Goal: Navigation & Orientation: Find specific page/section

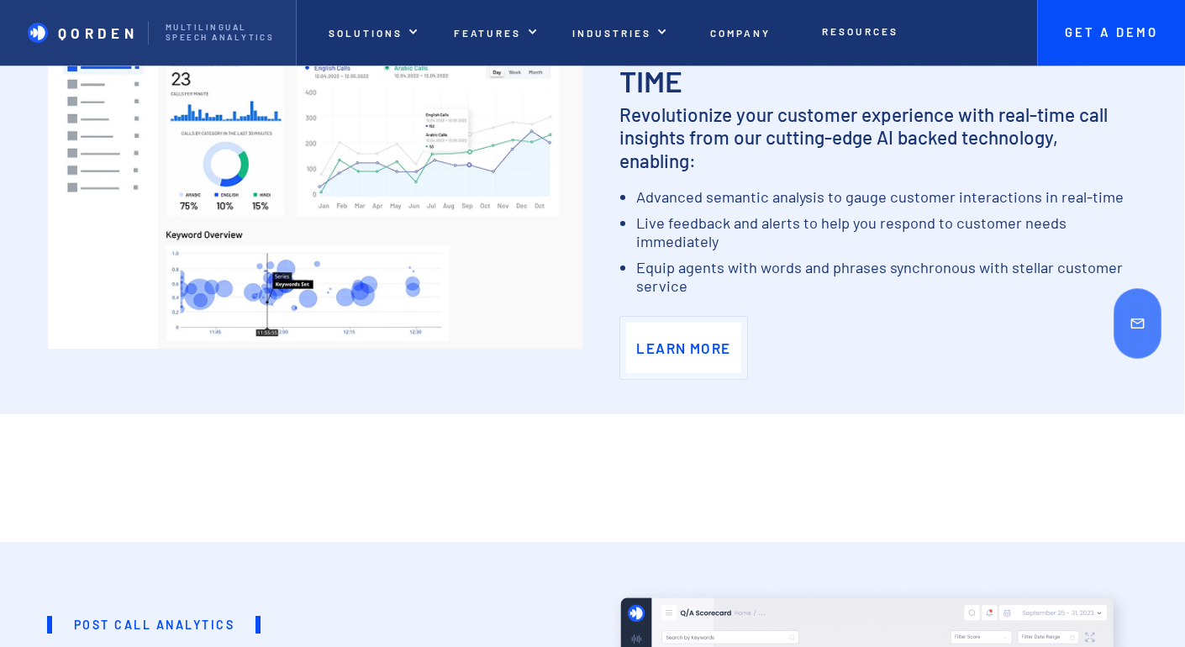
scroll to position [1135, 0]
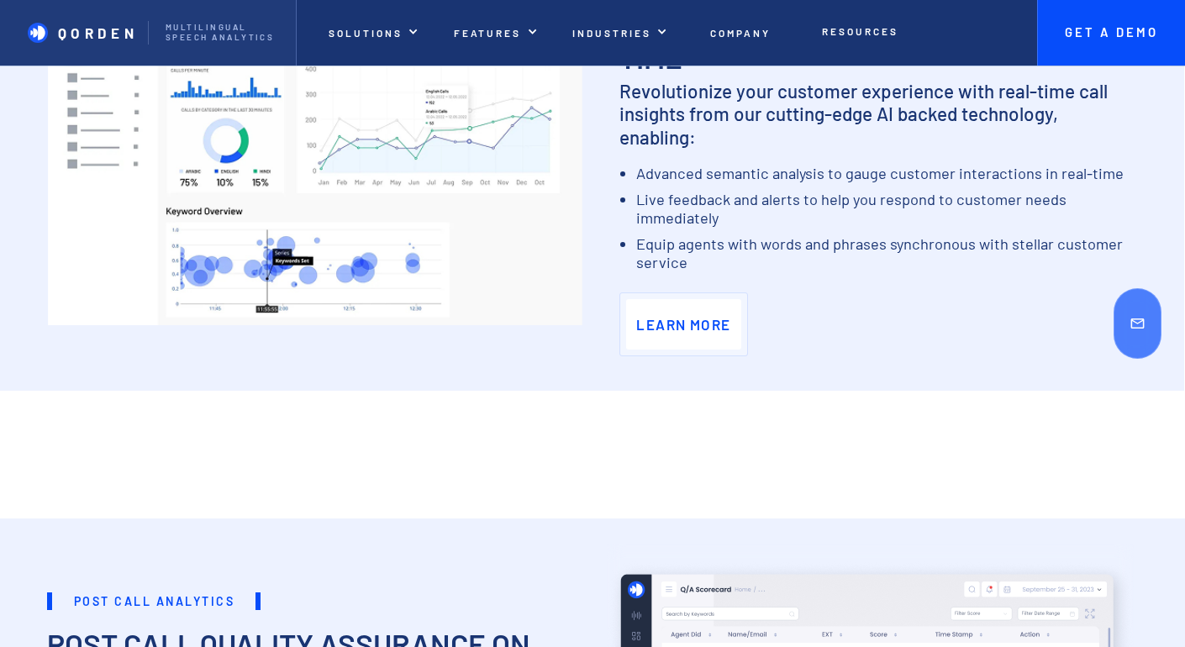
click at [1180, 197] on div at bounding box center [1137, 323] width 95 height 647
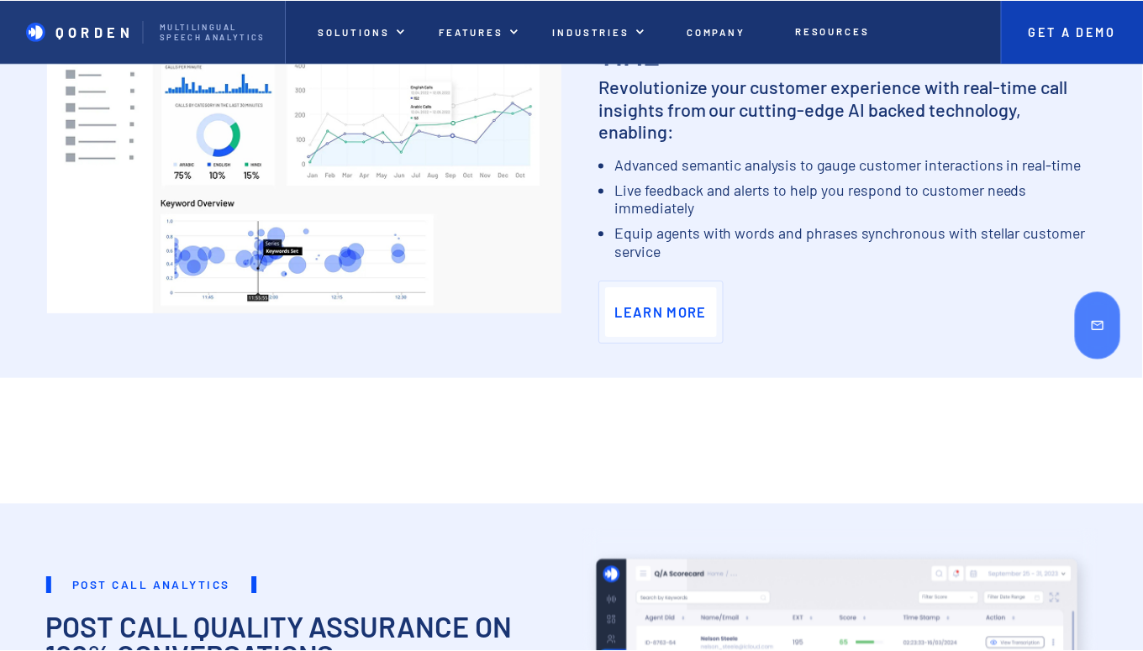
scroll to position [1128, 0]
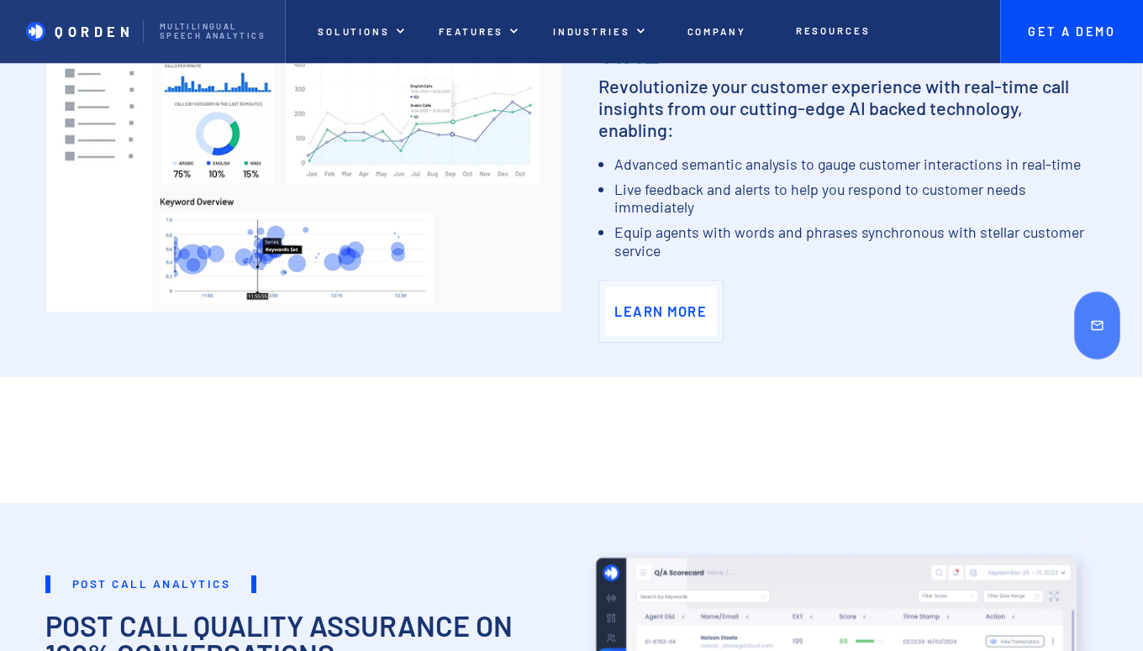
click at [1135, 174] on div at bounding box center [1097, 325] width 92 height 651
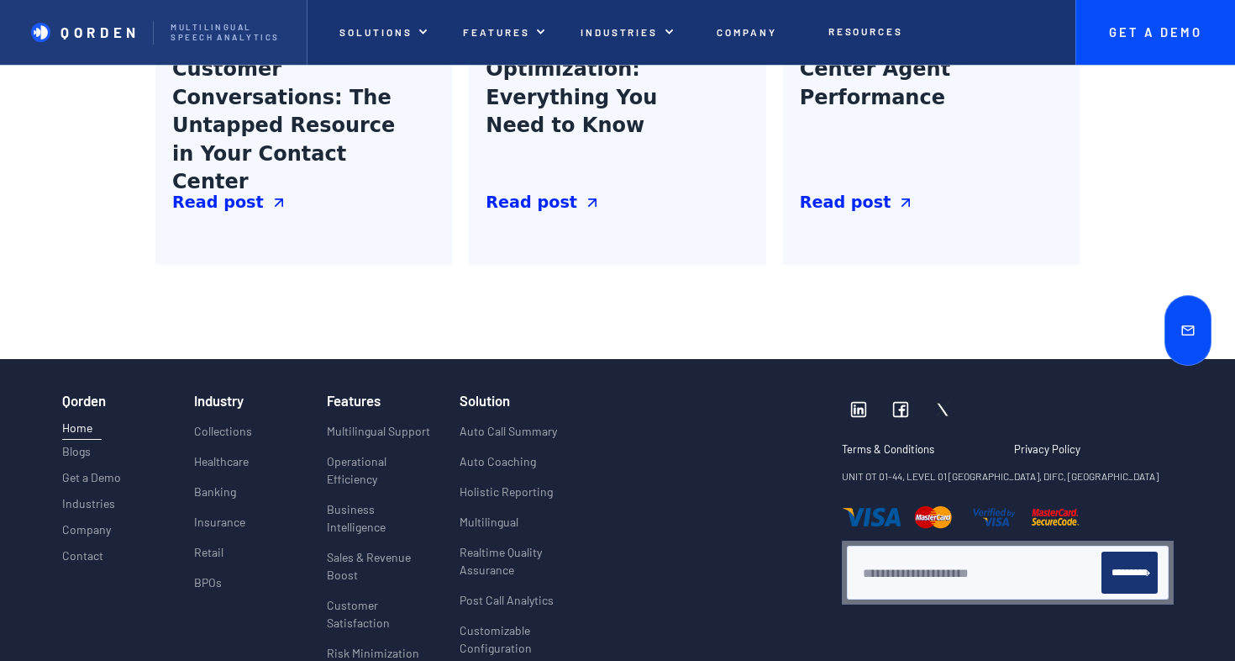
scroll to position [6282, 0]
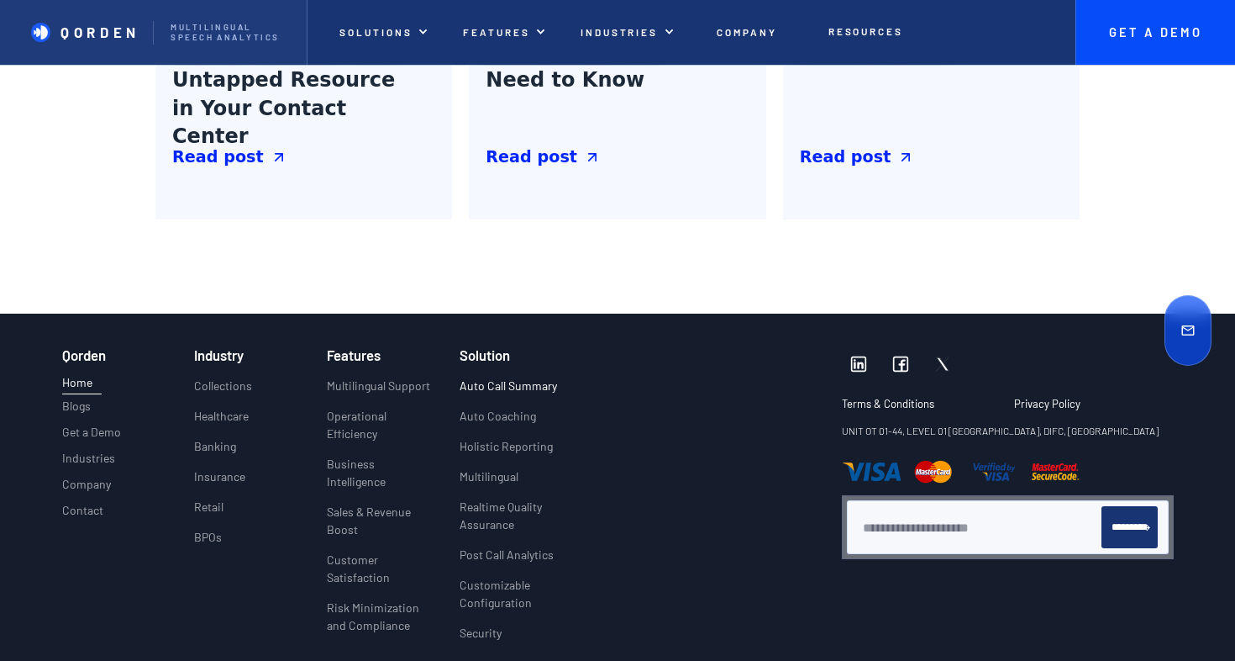
click at [491, 398] on link "Auto Call Summary" at bounding box center [508, 392] width 97 height 30
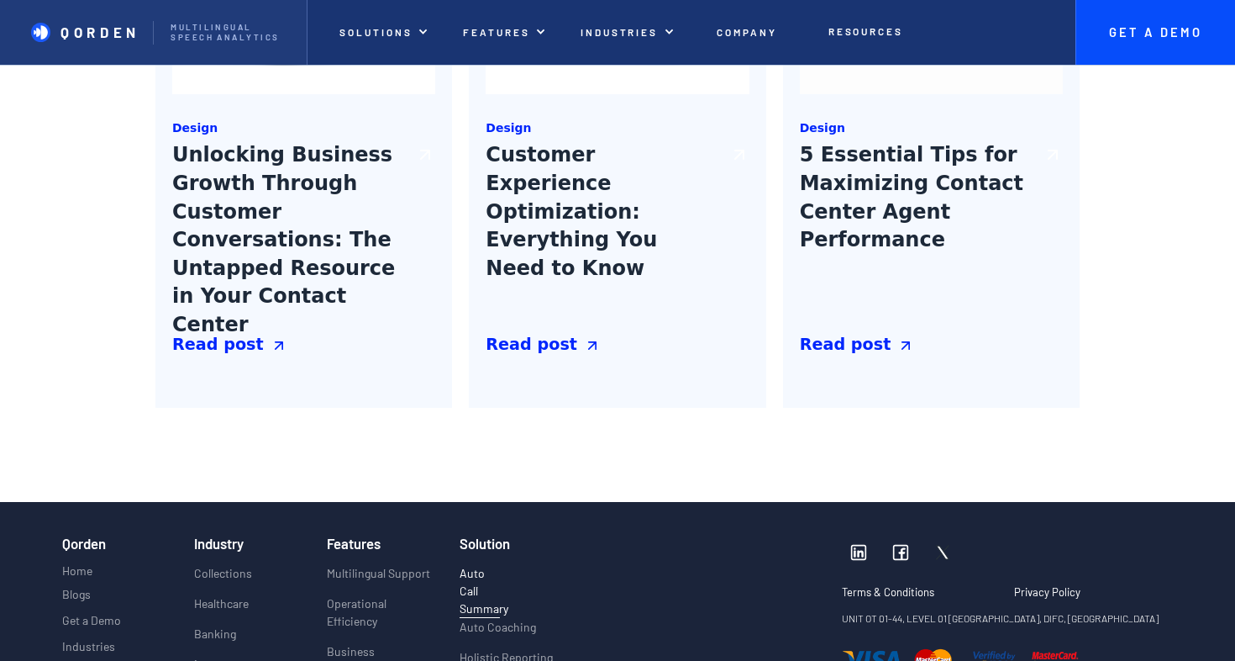
scroll to position [2499, 0]
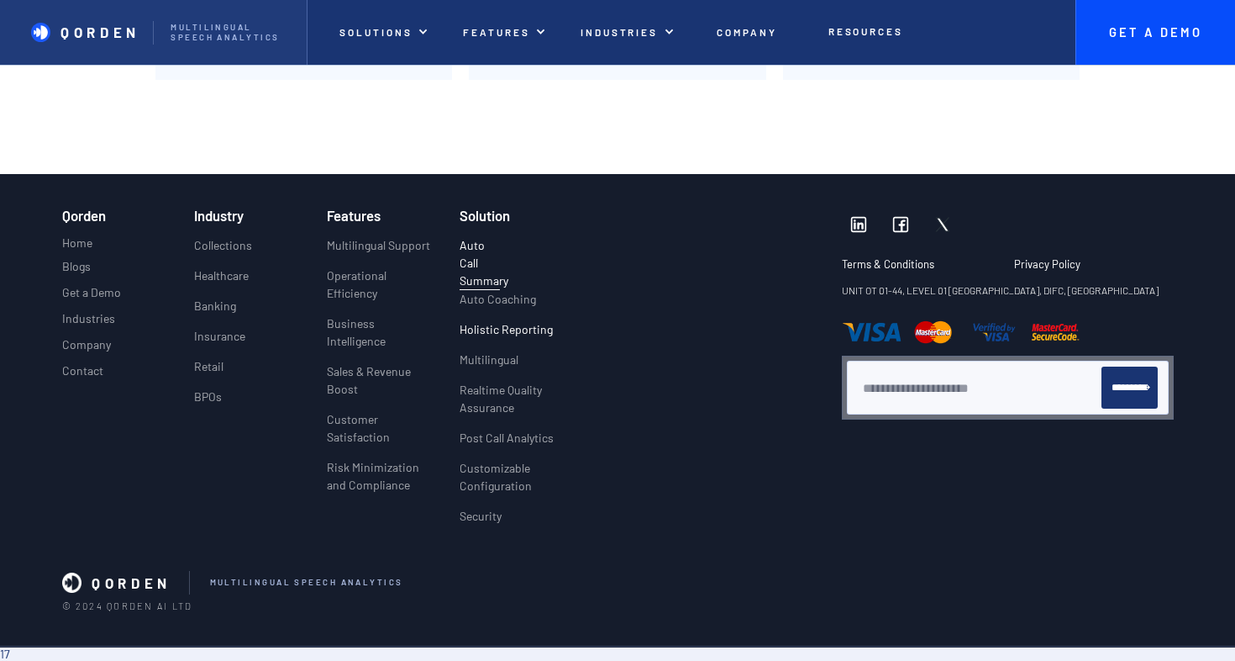
click at [488, 327] on p "Holistic Reporting" at bounding box center [506, 329] width 93 height 18
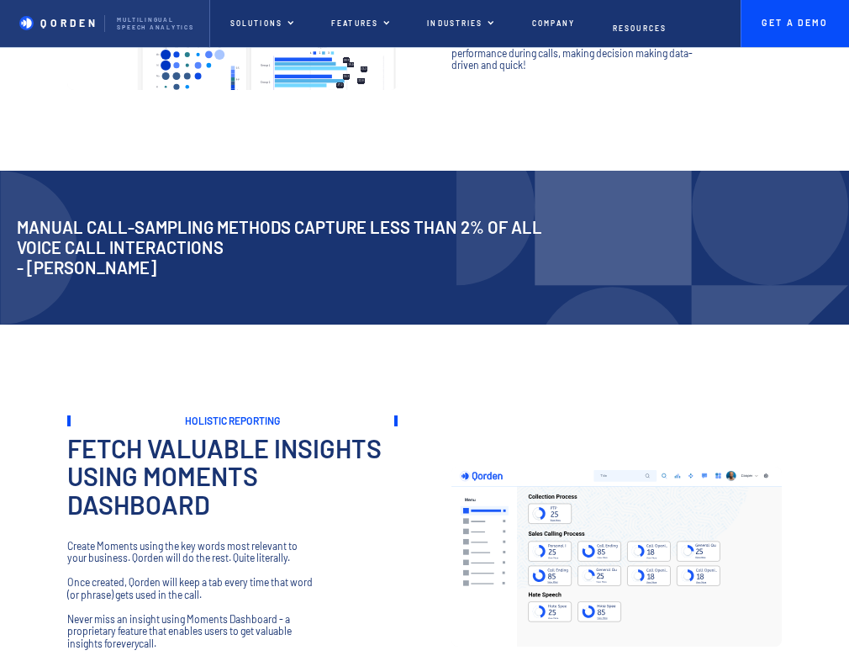
scroll to position [399, 0]
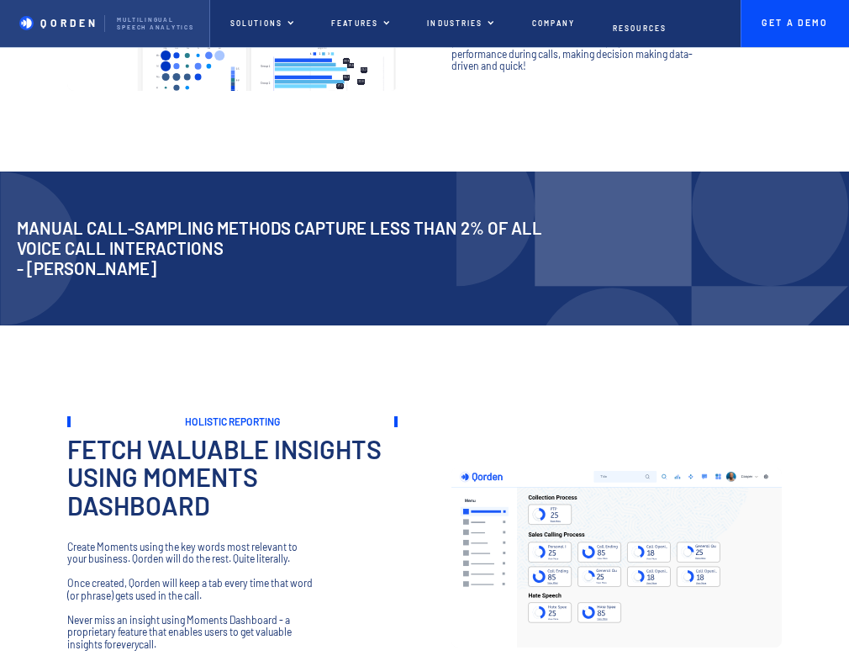
click at [74, 19] on p "QORDEN" at bounding box center [68, 23] width 57 height 13
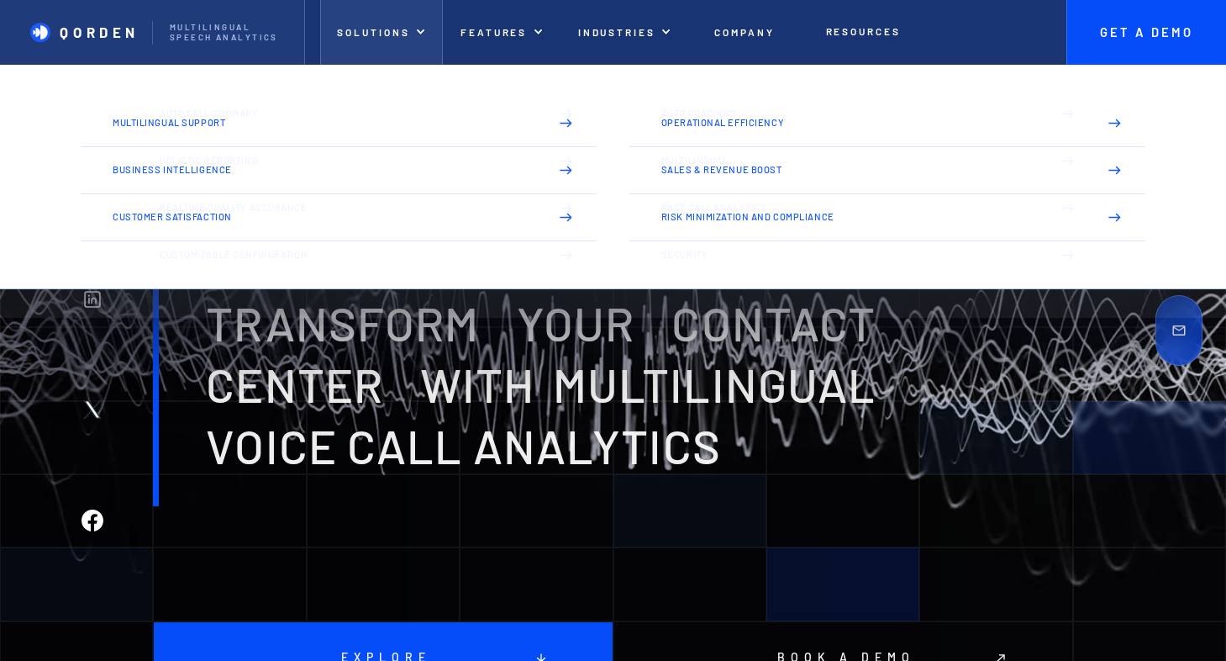
click at [396, 35] on p "Solutions" at bounding box center [373, 32] width 72 height 12
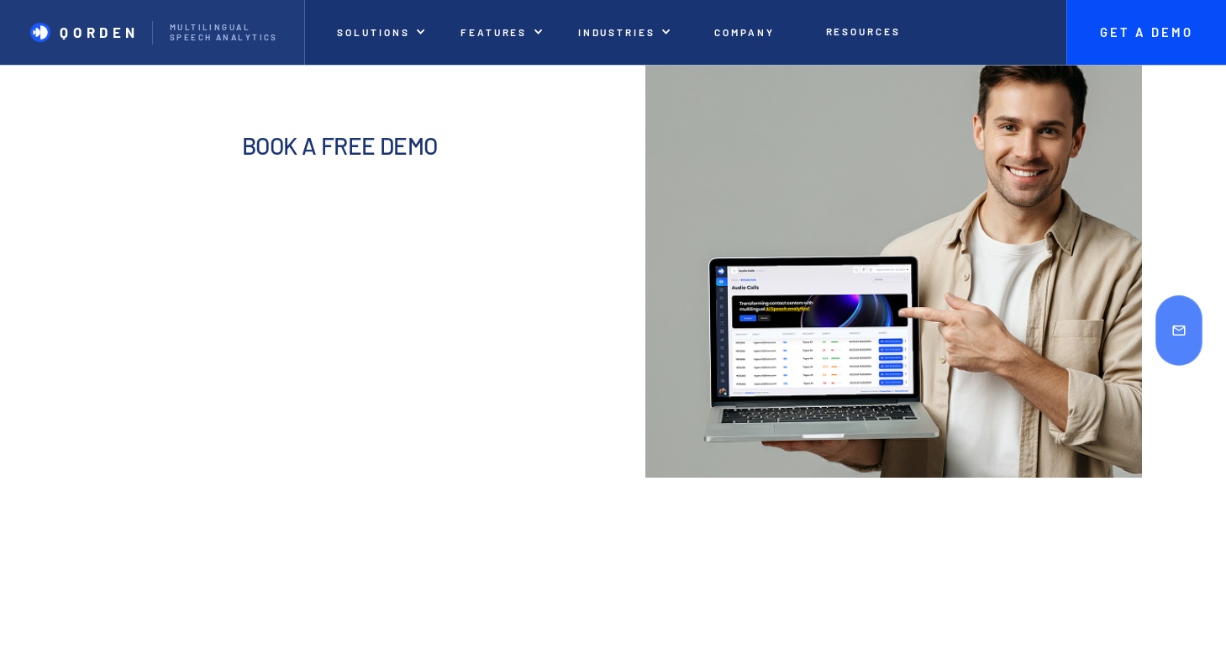
scroll to position [6392, 0]
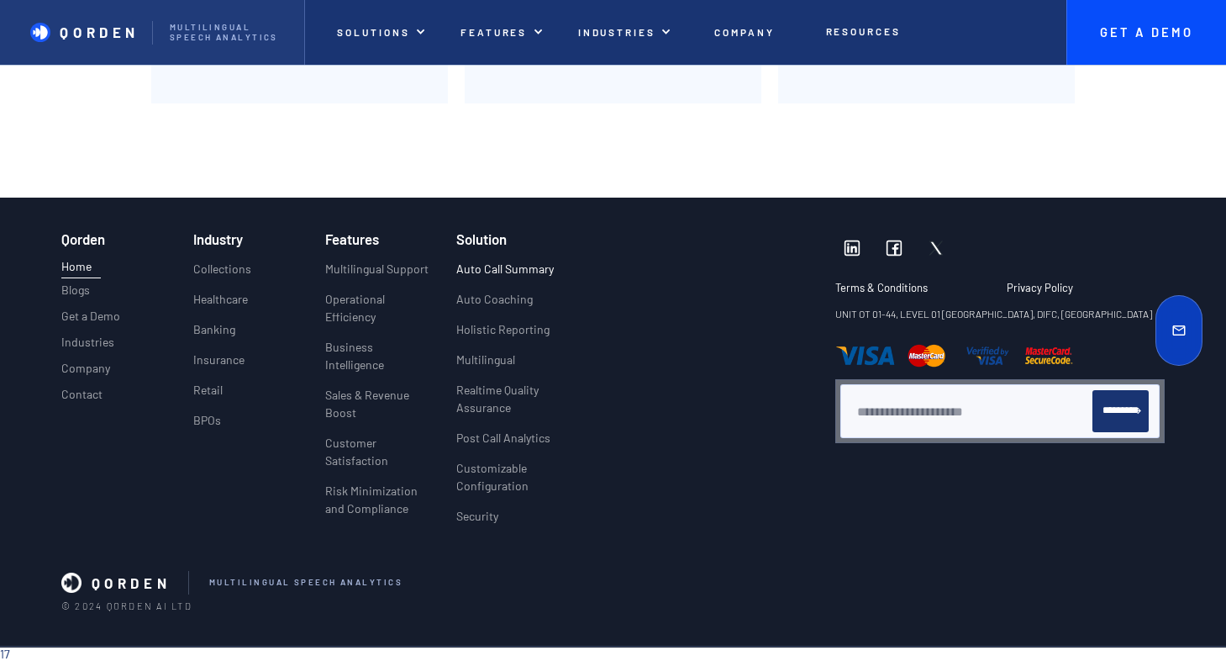
click at [519, 271] on p "Auto Call Summary" at bounding box center [504, 269] width 97 height 18
